Goal: Task Accomplishment & Management: Use online tool/utility

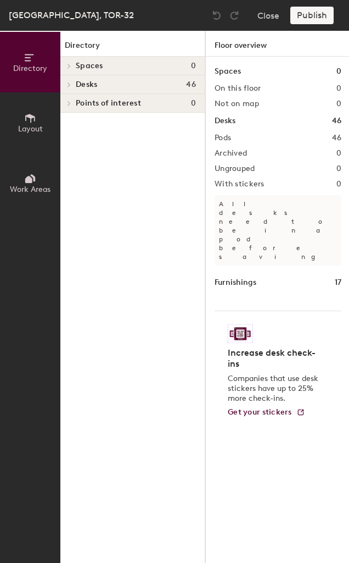
click at [21, 120] on button "Layout" at bounding box center [30, 122] width 60 height 60
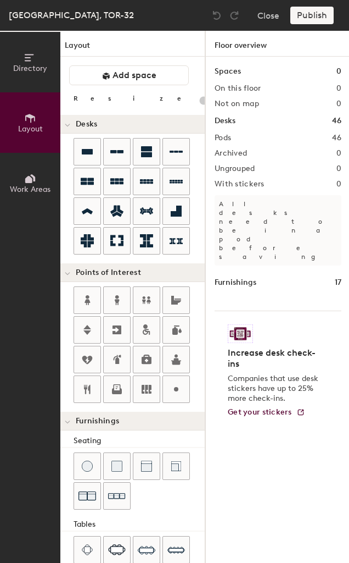
click at [25, 54] on icon at bounding box center [30, 58] width 12 height 12
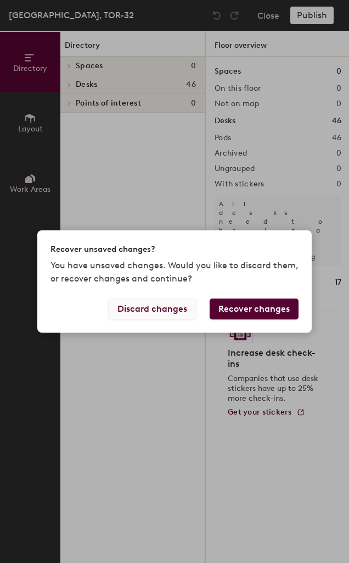
click at [165, 313] on button "Discard changes" at bounding box center [152, 308] width 88 height 21
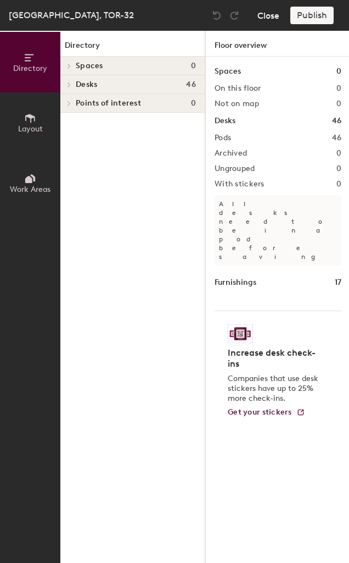
click at [275, 15] on button "Close" at bounding box center [269, 16] width 22 height 18
